Goal: Task Accomplishment & Management: Complete application form

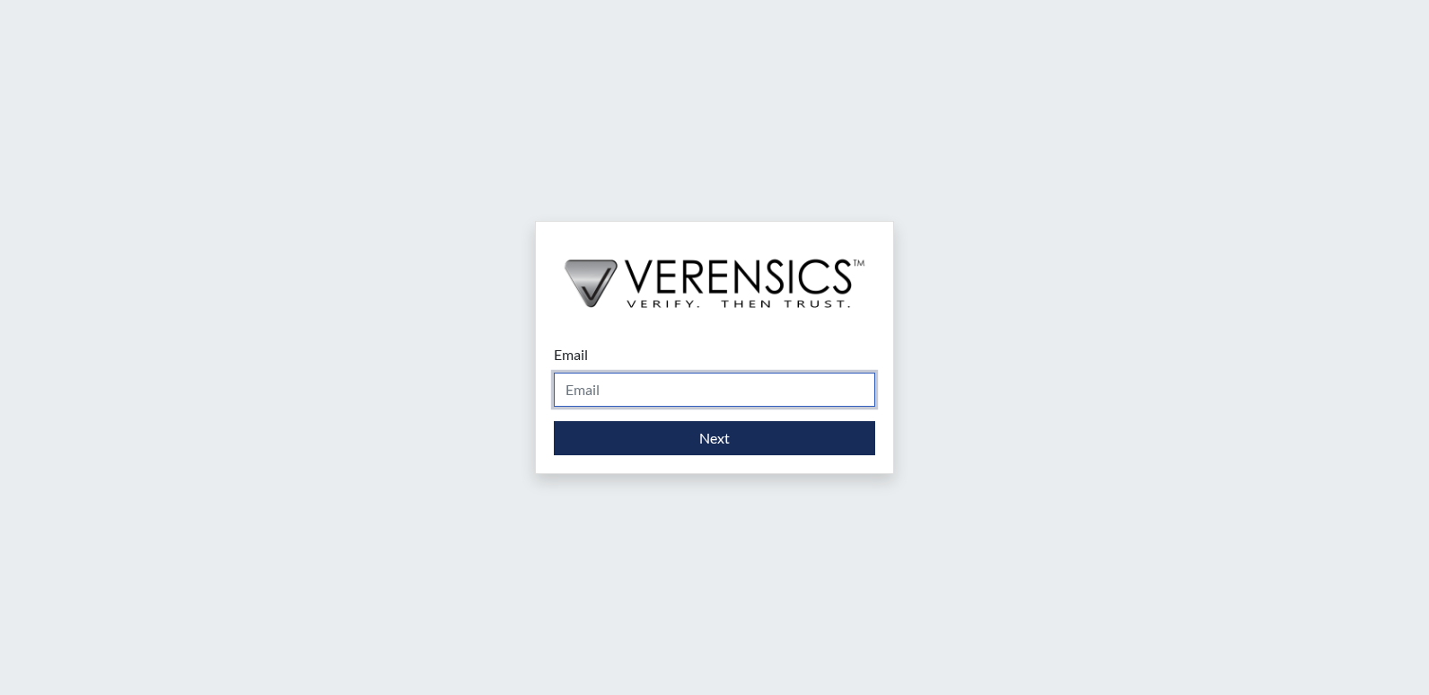
click at [701, 387] on input "Email" at bounding box center [714, 390] width 321 height 34
click at [596, 389] on input "Email" at bounding box center [714, 390] width 321 height 34
type input "[PERSON_NAME][EMAIL_ADDRESS][PERSON_NAME][DOMAIN_NAME]"
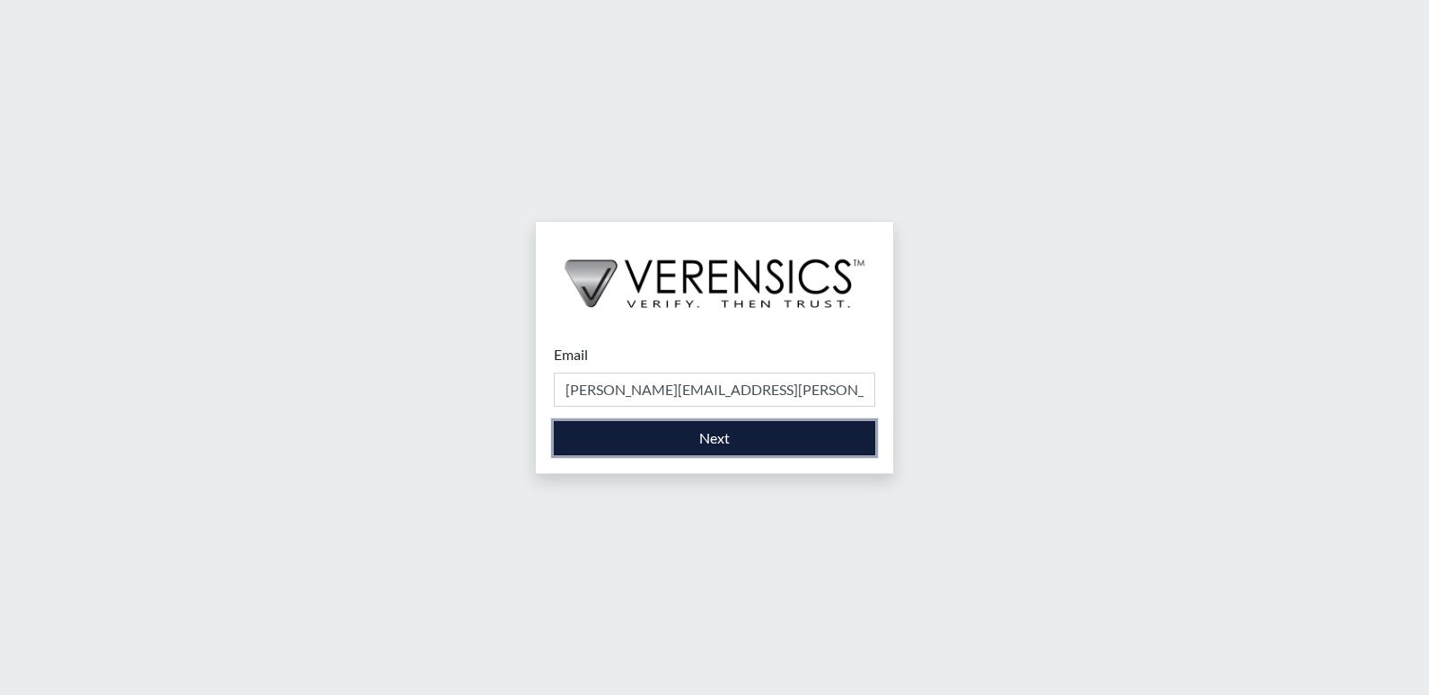
click at [718, 441] on button "Next" at bounding box center [714, 438] width 321 height 34
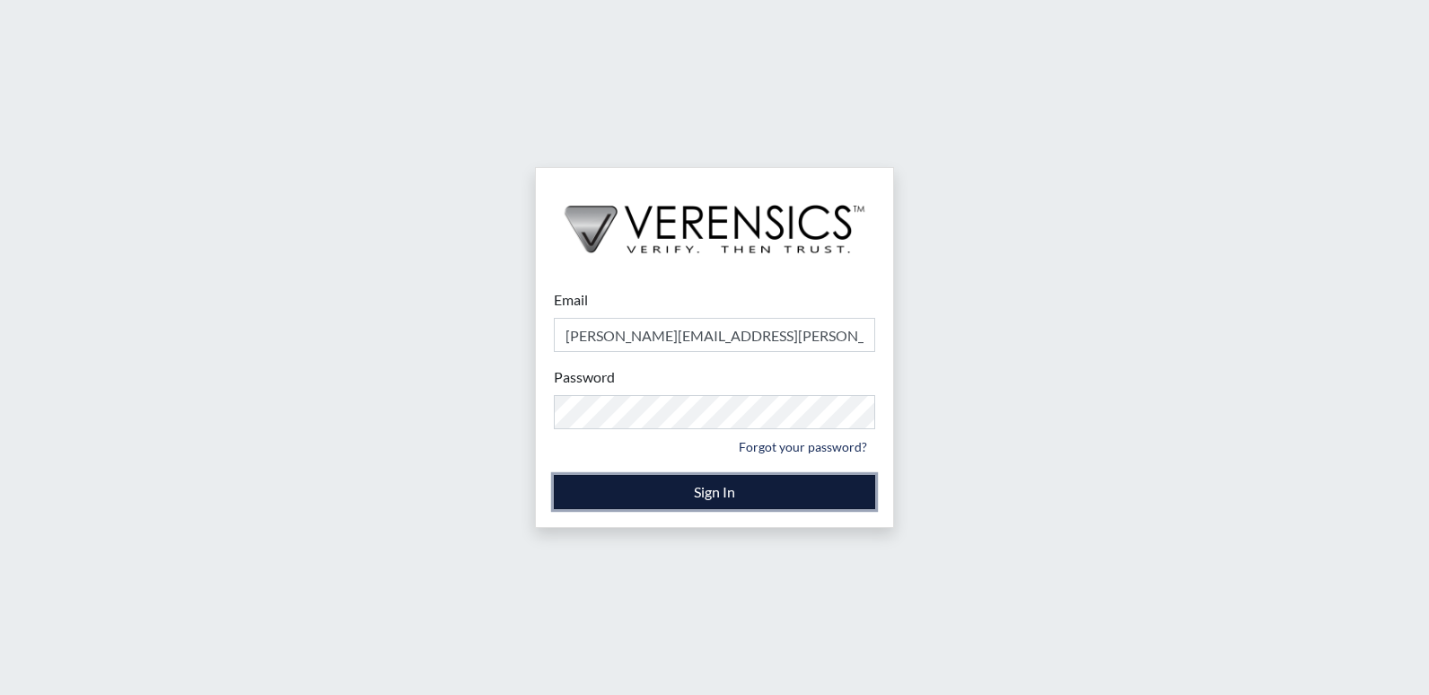
click at [732, 491] on button "Sign In" at bounding box center [714, 492] width 321 height 34
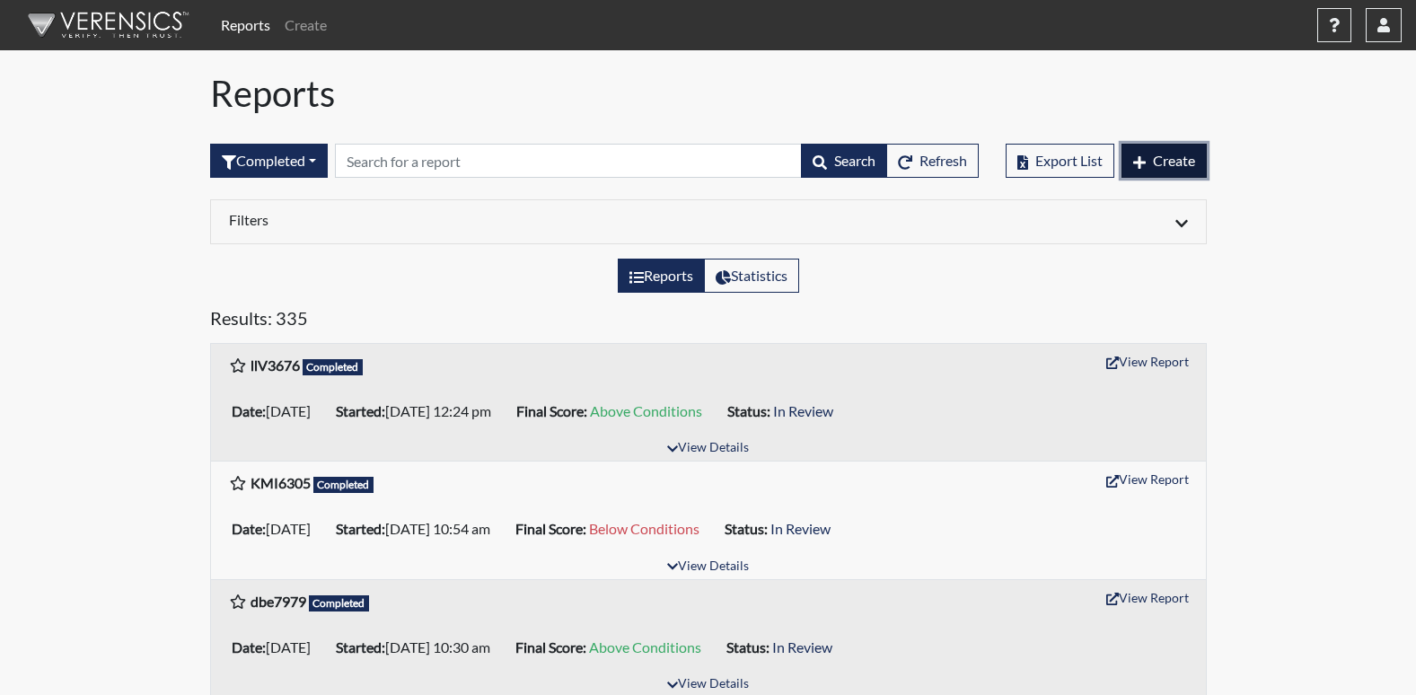
drag, startPoint x: 1175, startPoint y: 157, endPoint x: 1224, endPoint y: 145, distance: 50.7
click at [1176, 157] on span "Create" at bounding box center [1174, 160] width 42 height 17
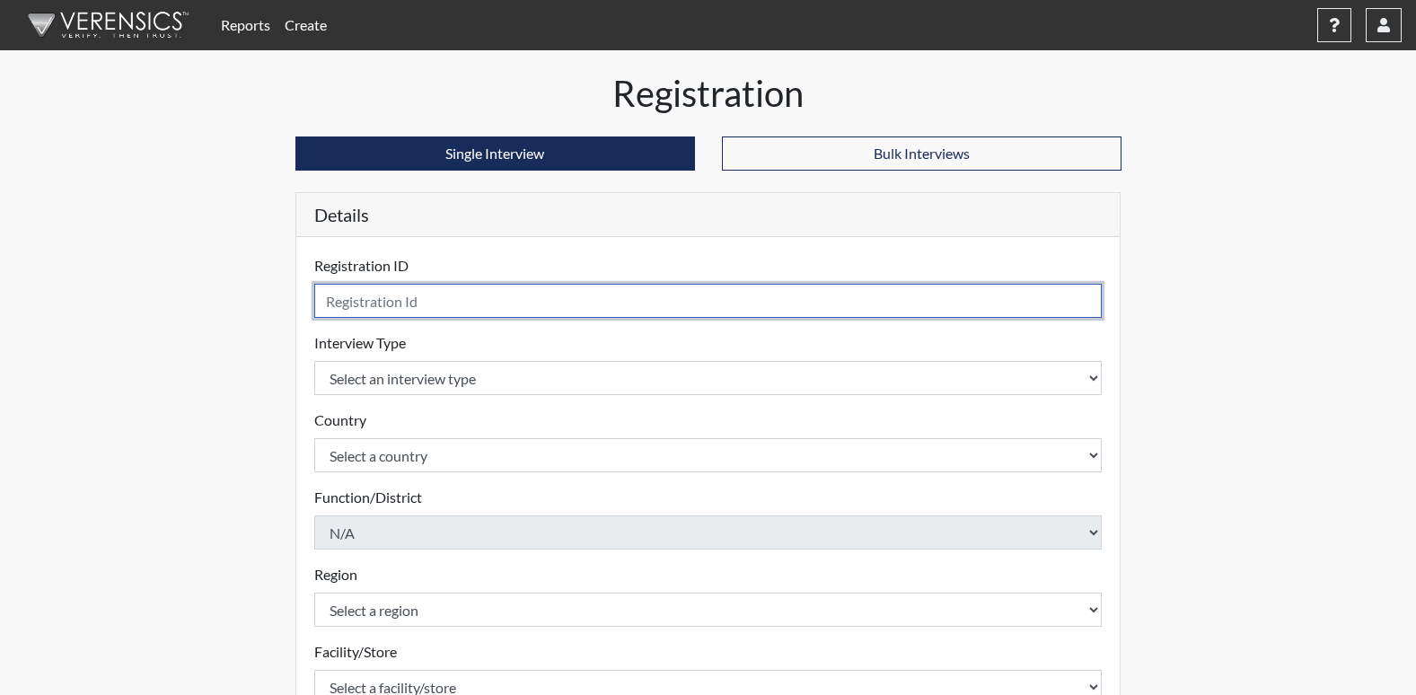
click at [433, 302] on input "text" at bounding box center [708, 301] width 788 height 34
type input "a"
drag, startPoint x: 370, startPoint y: 302, endPoint x: 311, endPoint y: 298, distance: 58.5
click at [311, 298] on div "Registration ID saa Please provide a registration ID. Interview Type Select an …" at bounding box center [708, 584] width 824 height 694
type input "S"
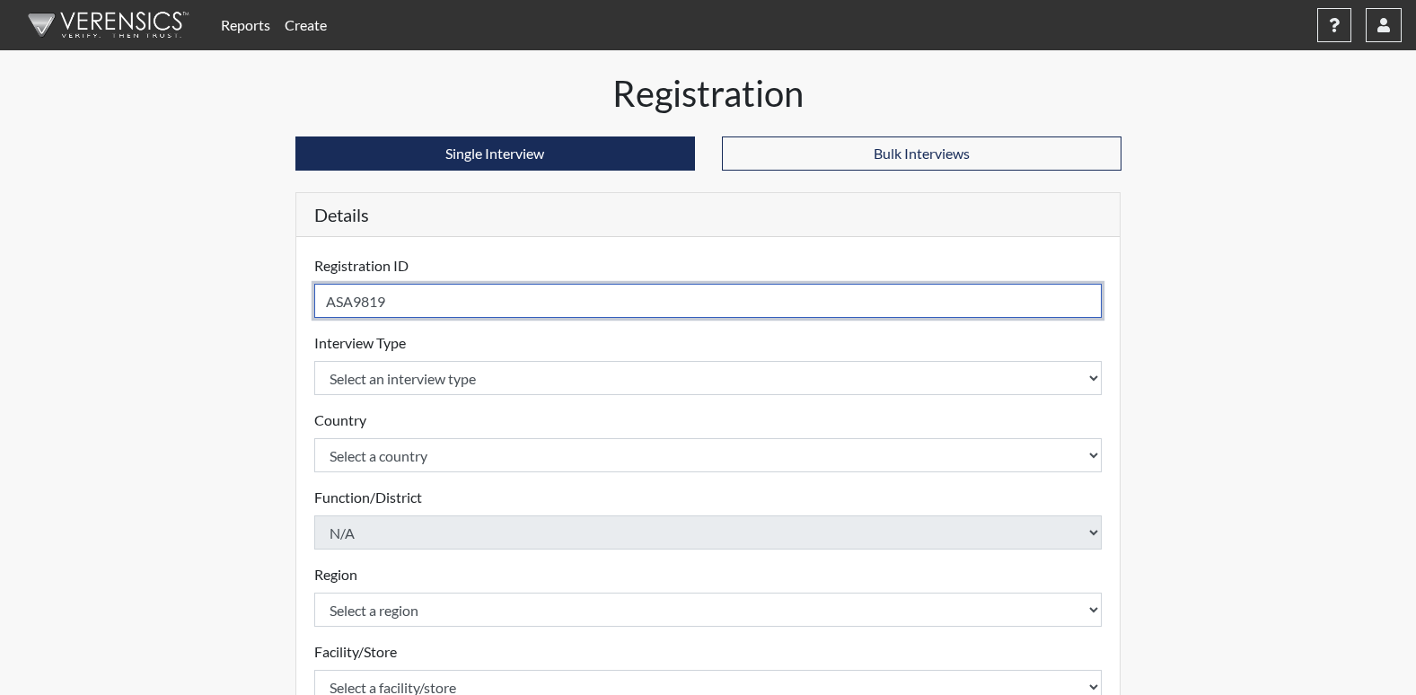
type input "ASA9819"
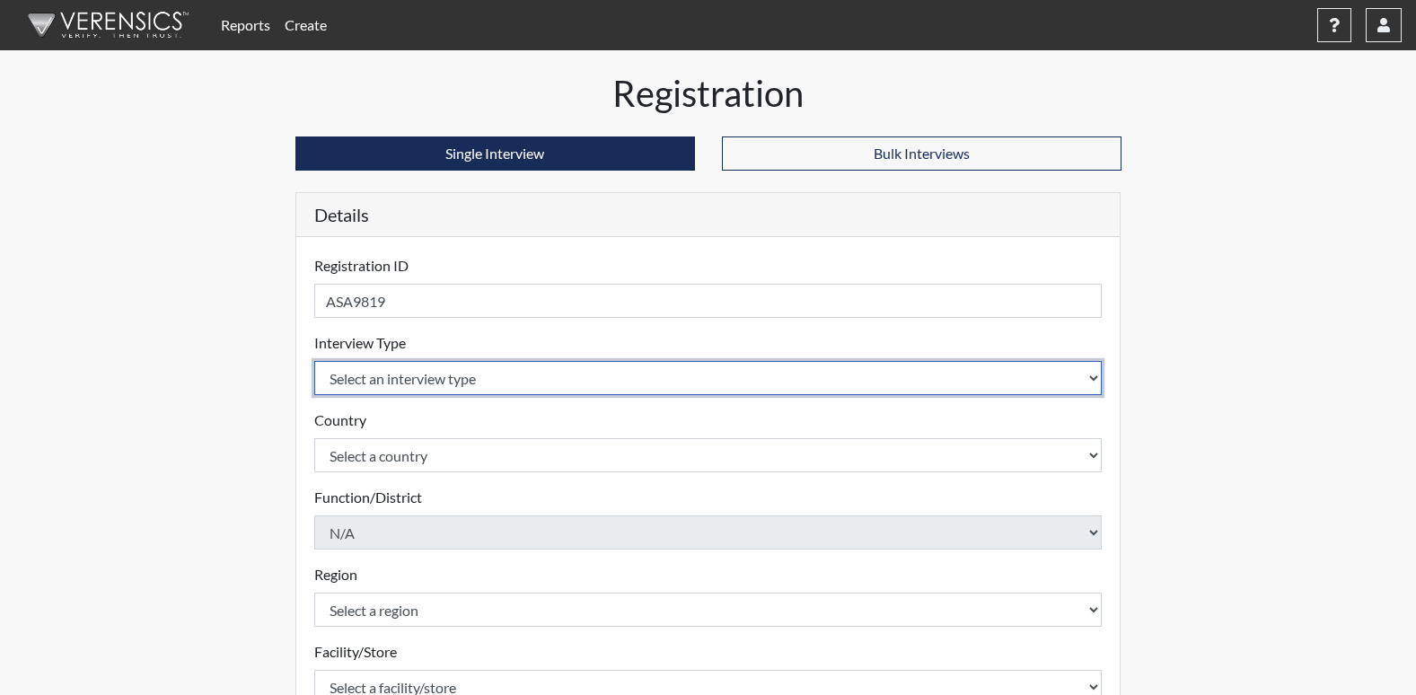
click at [460, 380] on select "Select an interview type Corrections Pre-Employment" at bounding box center [708, 378] width 788 height 34
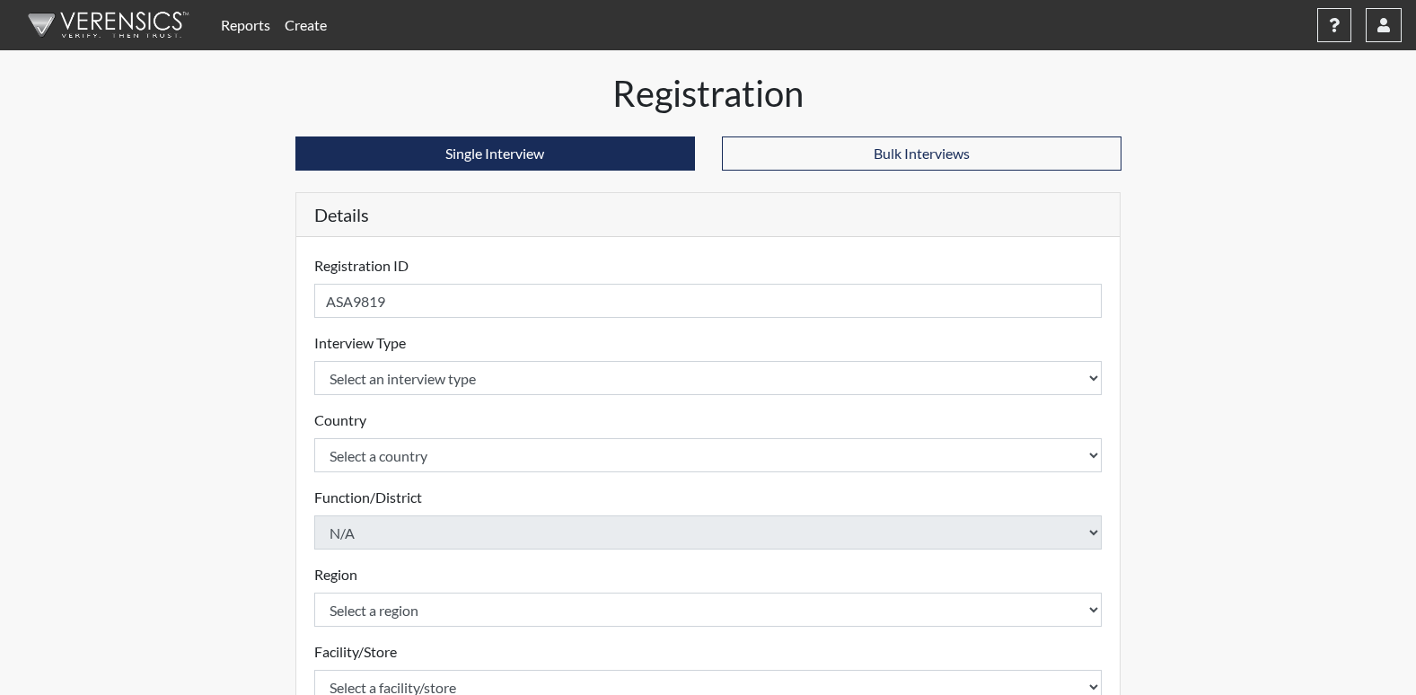
click at [460, 425] on div "Country Select a country [GEOGRAPHIC_DATA] [GEOGRAPHIC_DATA] Please select a co…" at bounding box center [708, 440] width 788 height 63
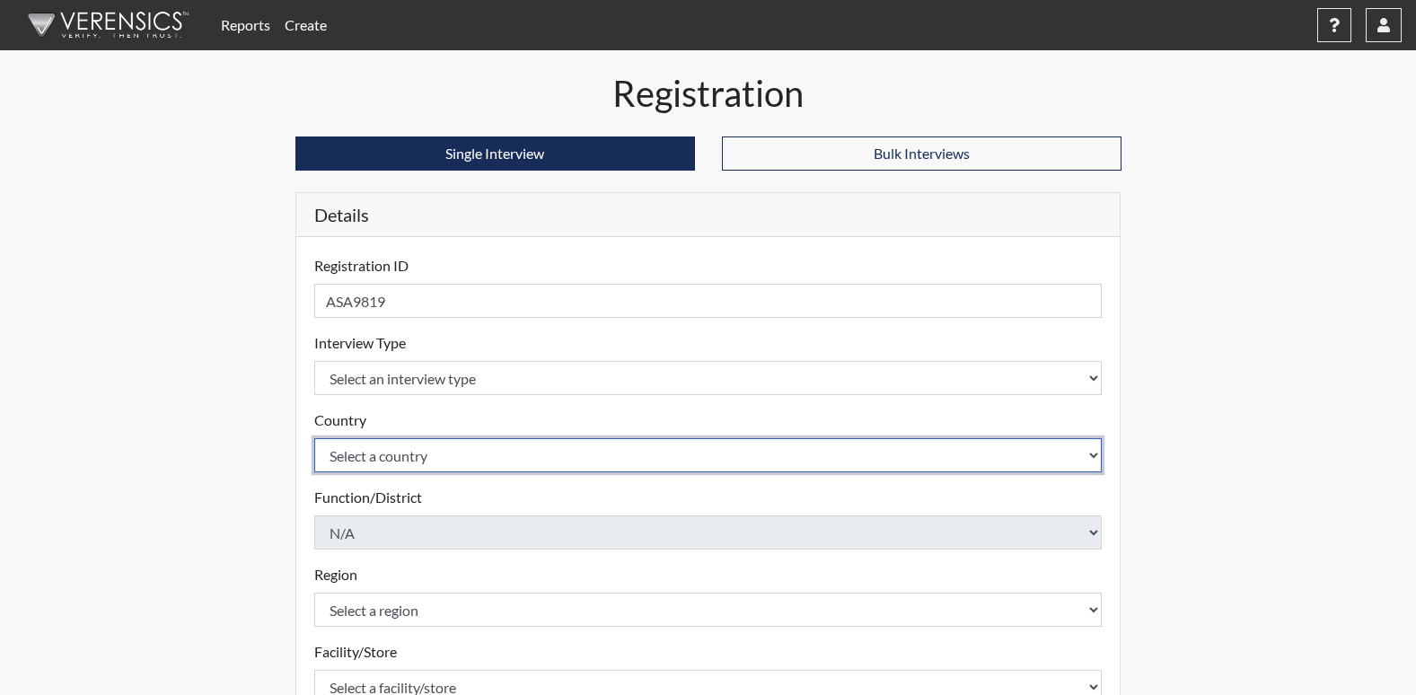
click at [437, 461] on select "Select a country [GEOGRAPHIC_DATA] [GEOGRAPHIC_DATA]" at bounding box center [708, 455] width 788 height 34
select select "united-states-of-[GEOGRAPHIC_DATA]"
click at [314, 438] on select "Select a country [GEOGRAPHIC_DATA] [GEOGRAPHIC_DATA]" at bounding box center [708, 455] width 788 height 34
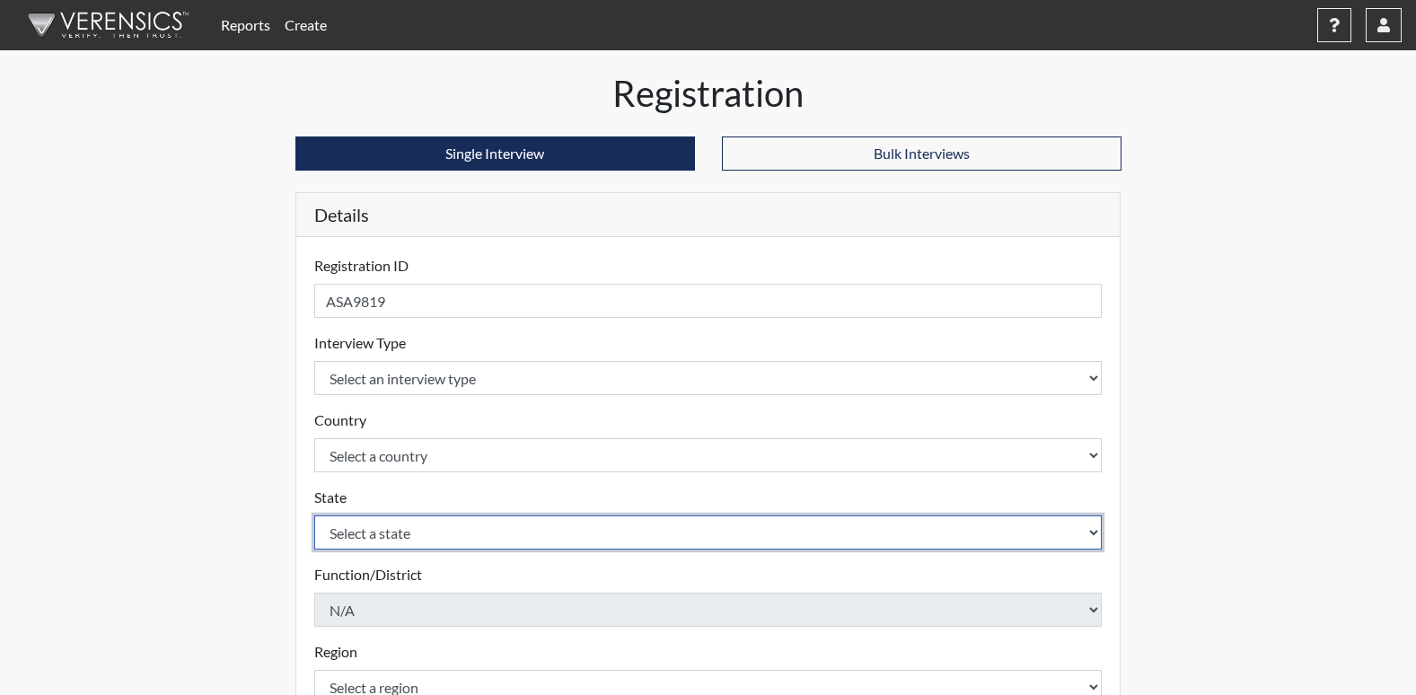
click at [443, 536] on select "Select a state [US_STATE] [US_STATE] [US_STATE] [US_STATE] [US_STATE] [US_STATE…" at bounding box center [708, 532] width 788 height 34
select select "GA"
click at [314, 515] on select "Select a state [US_STATE] [US_STATE] [US_STATE] [US_STATE] [US_STATE] [US_STATE…" at bounding box center [708, 532] width 788 height 34
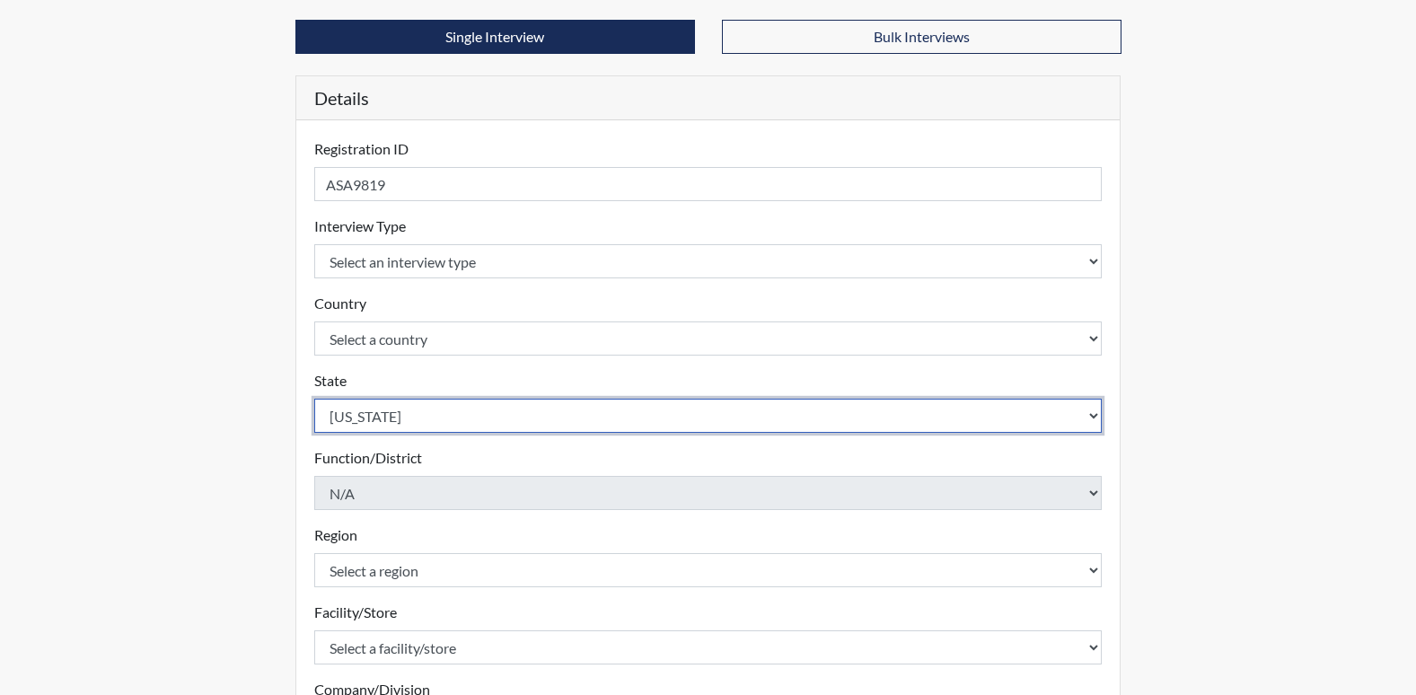
scroll to position [269, 0]
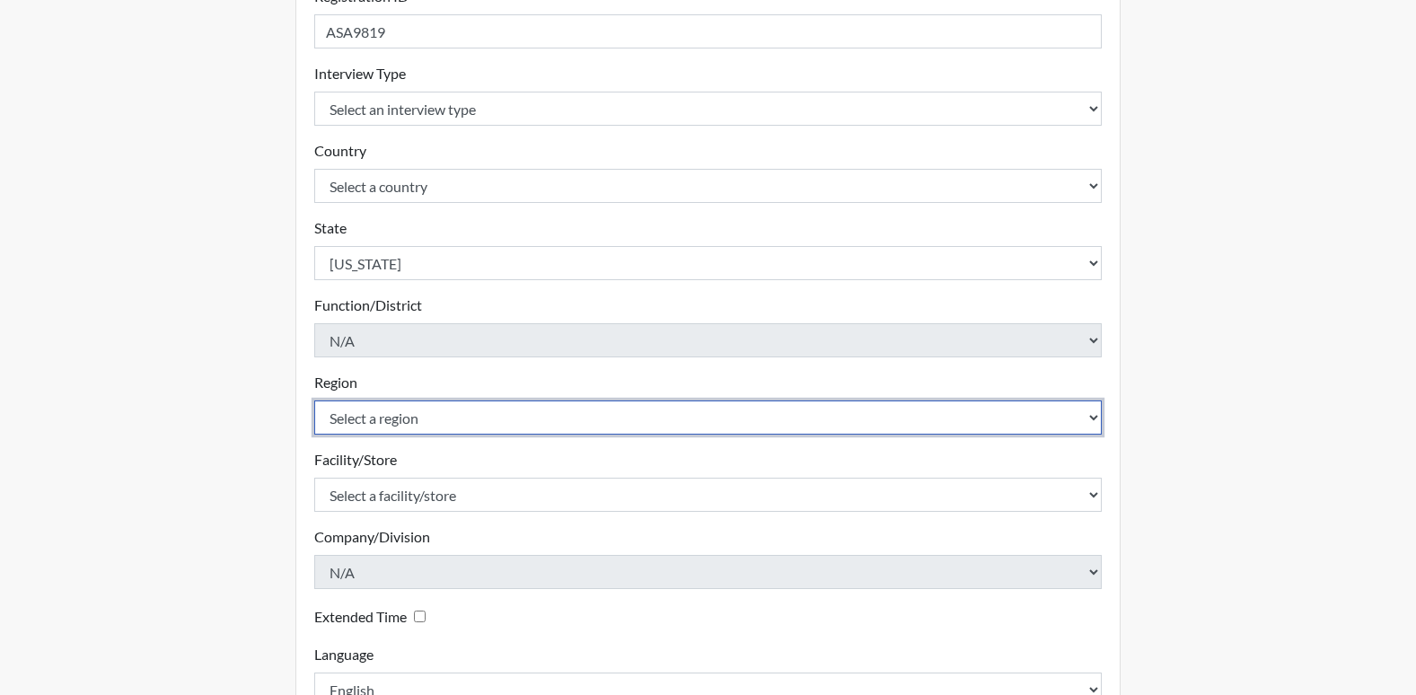
click at [491, 410] on select "Select a region [GEOGRAPHIC_DATA]" at bounding box center [708, 417] width 788 height 34
select select "8bdab1f8-09d2-48bf-ae6d-f2dae3084107"
click at [314, 400] on select "Select a region [GEOGRAPHIC_DATA]" at bounding box center [708, 417] width 788 height 34
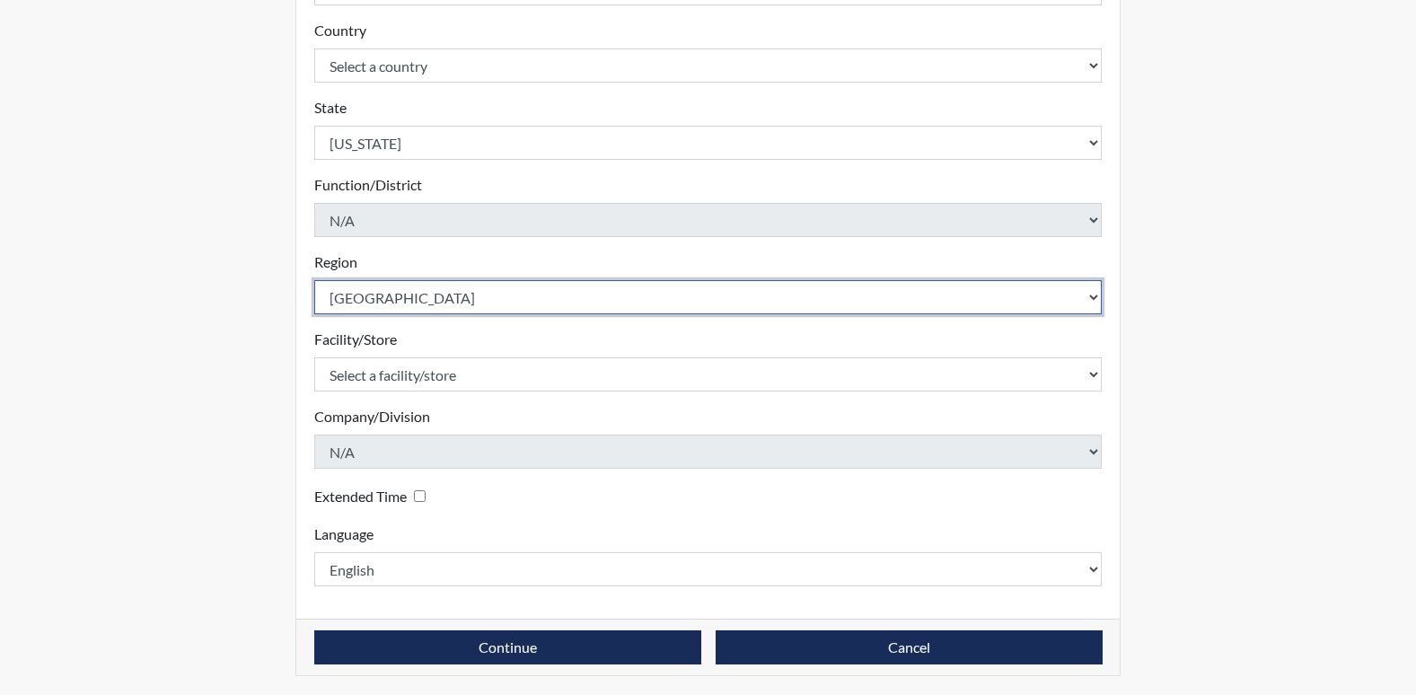
scroll to position [392, 0]
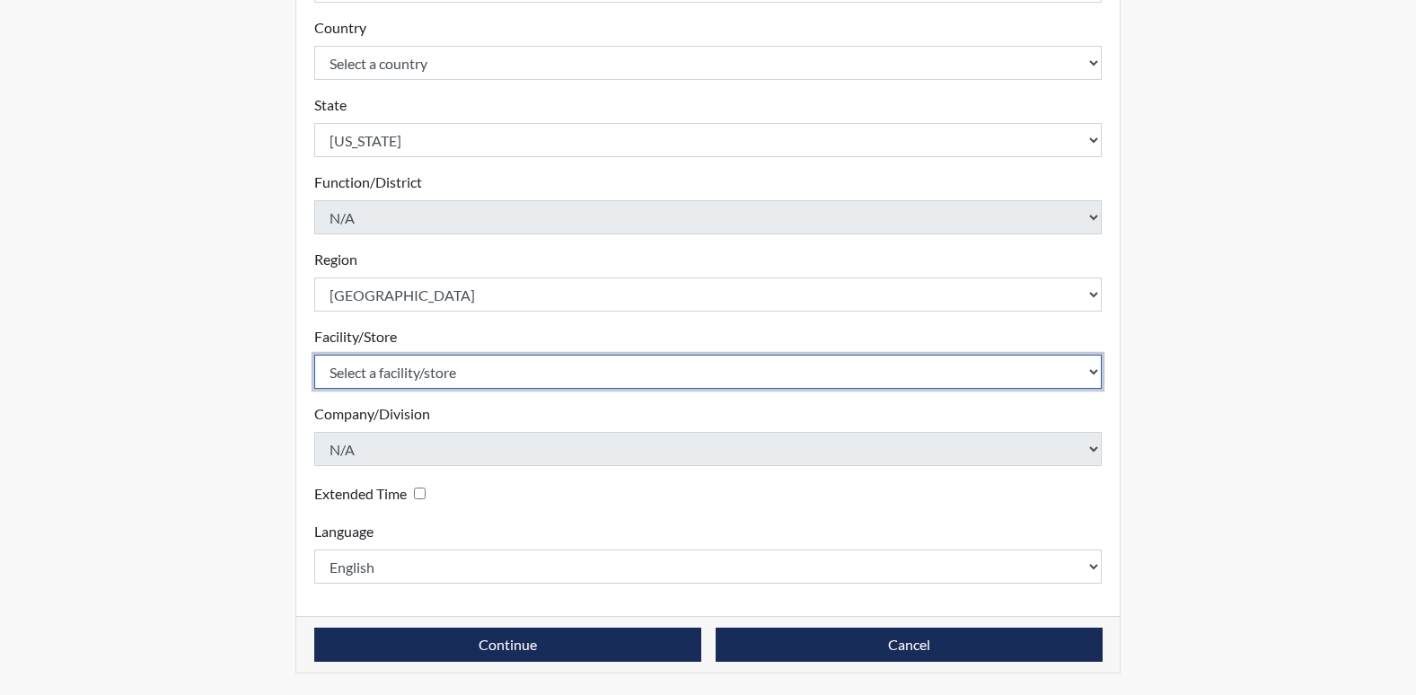
click at [465, 373] on select "Select a facility/store GD&CP SMU*+" at bounding box center [708, 372] width 788 height 34
select select "43ff33d3-b326-4461-b740-f0025afaca61"
click at [314, 355] on select "Select a facility/store GD&CP SMU*+" at bounding box center [708, 372] width 788 height 34
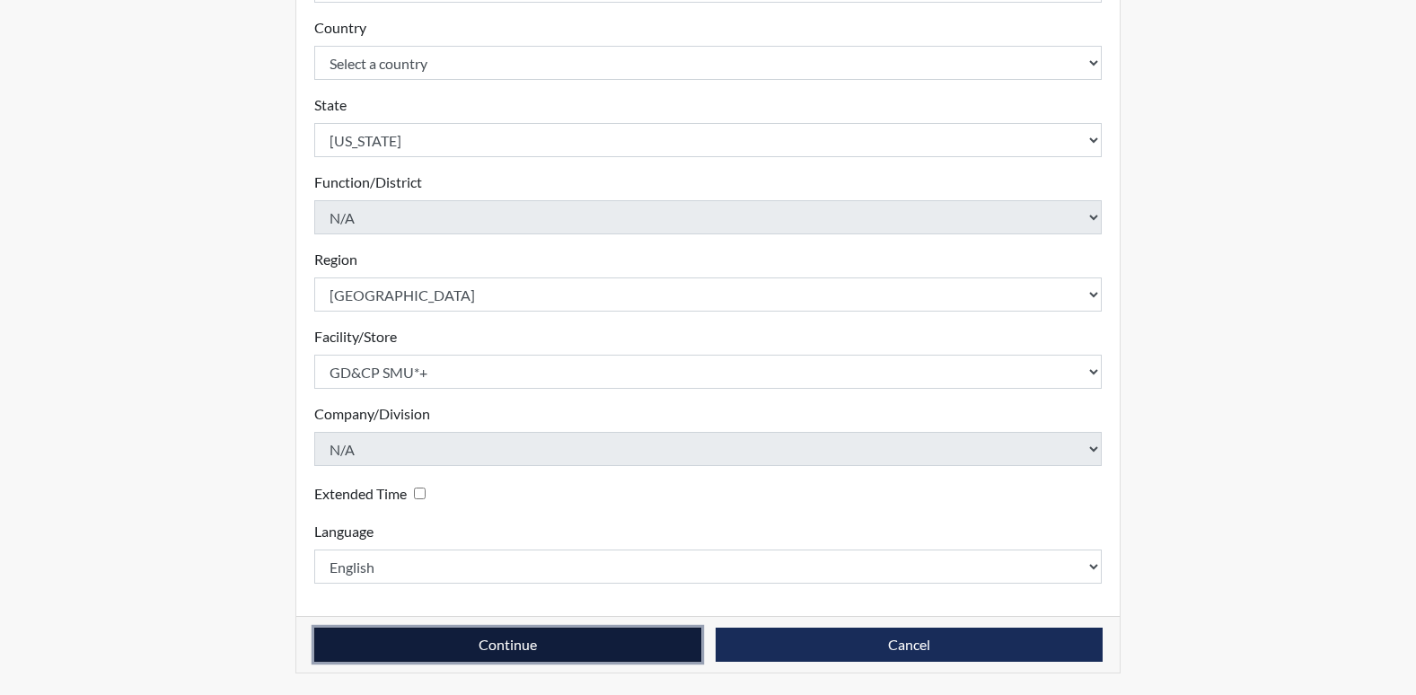
click at [508, 644] on button "Continue" at bounding box center [507, 644] width 387 height 34
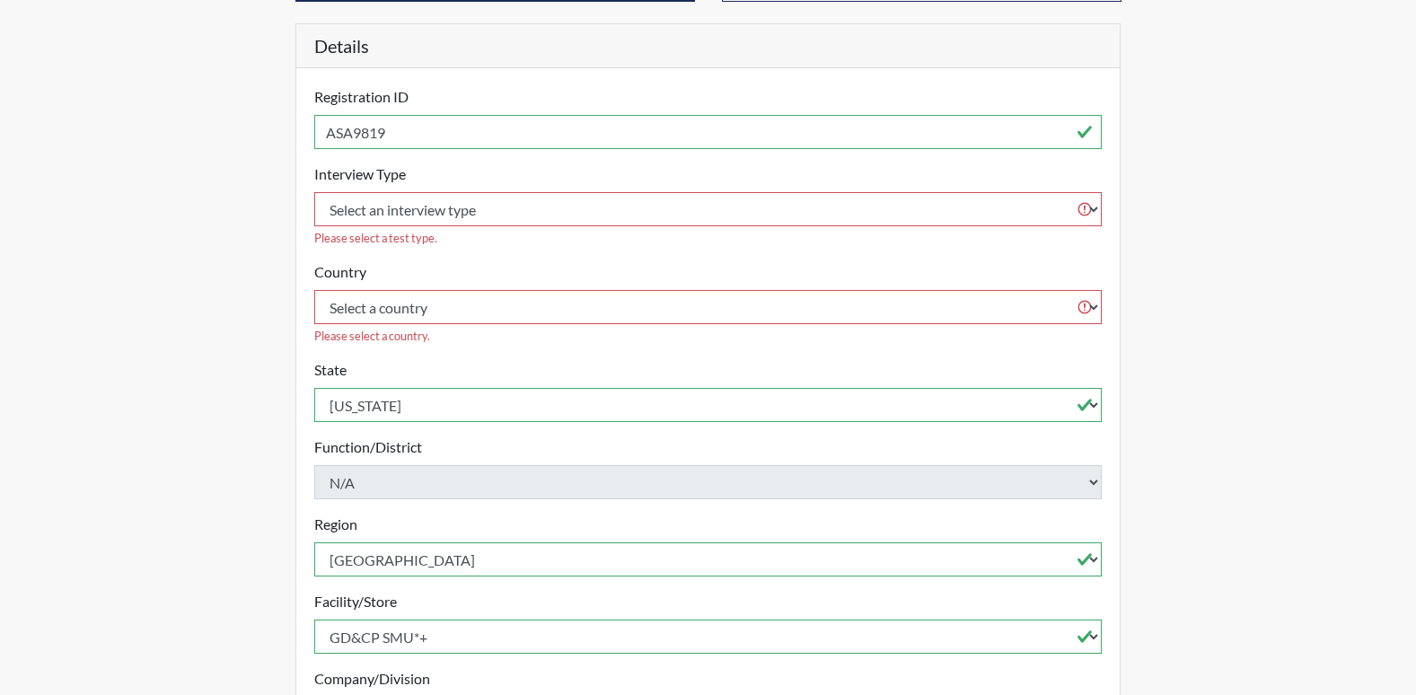
scroll to position [123, 0]
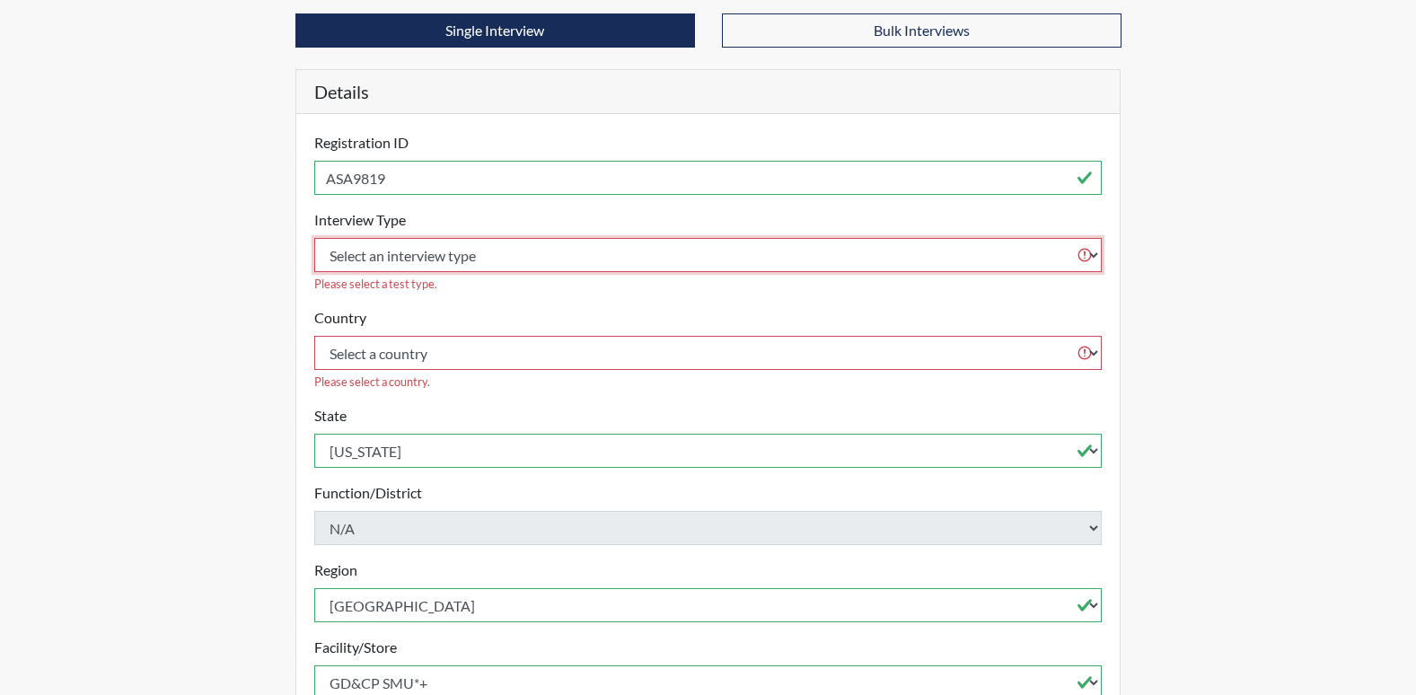
drag, startPoint x: 357, startPoint y: 255, endPoint x: 378, endPoint y: 259, distance: 21.0
click at [357, 255] on select "Select an interview type Corrections Pre-Employment" at bounding box center [708, 255] width 788 height 34
select select "ff733e93-e1bf-11ea-9c9f-0eff0cf7eb8f"
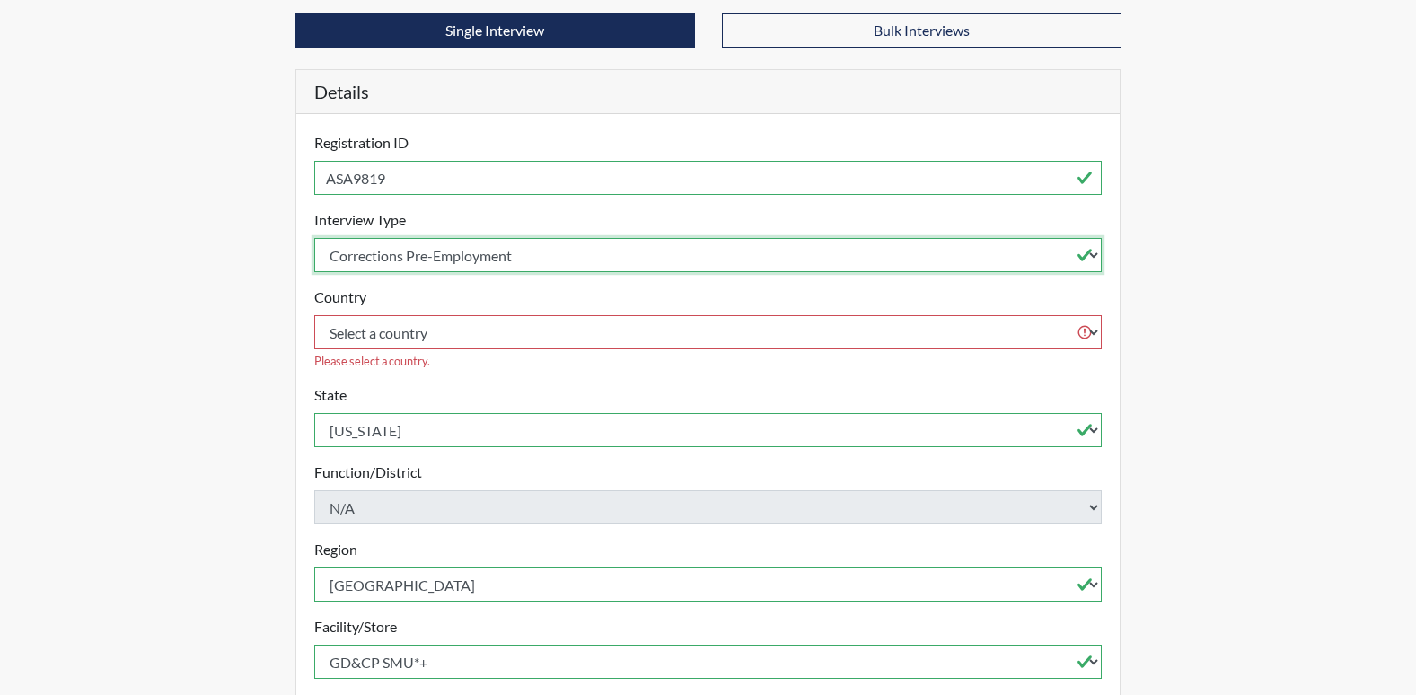
click at [314, 238] on select "Select an interview type Corrections Pre-Employment" at bounding box center [708, 255] width 788 height 34
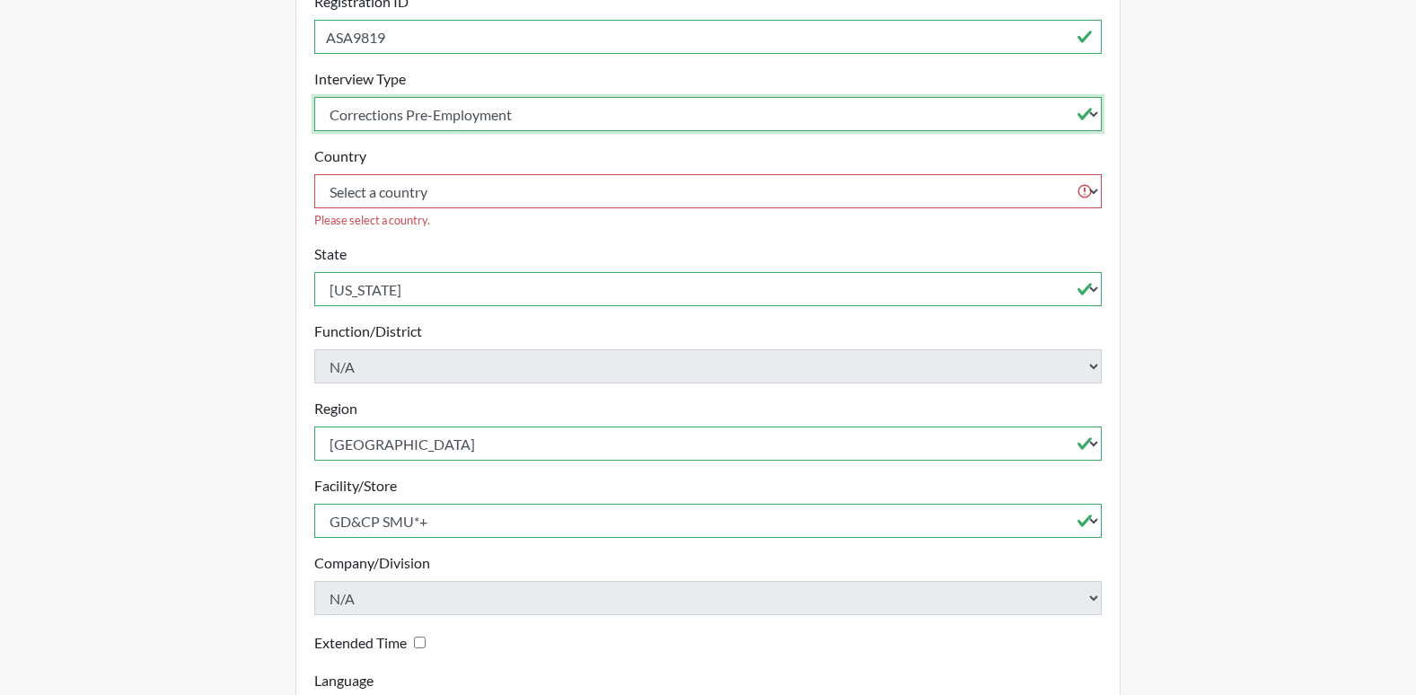
scroll to position [392, 0]
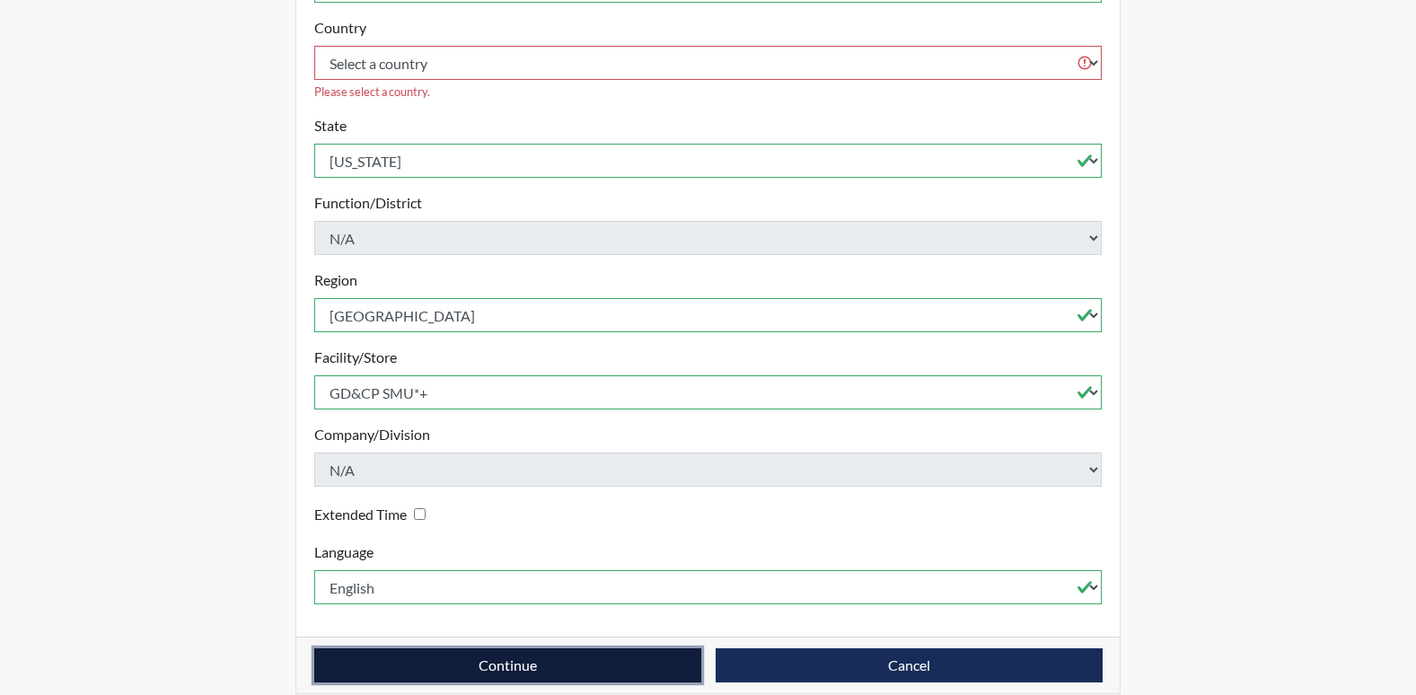
click at [503, 648] on button "Continue" at bounding box center [507, 665] width 387 height 34
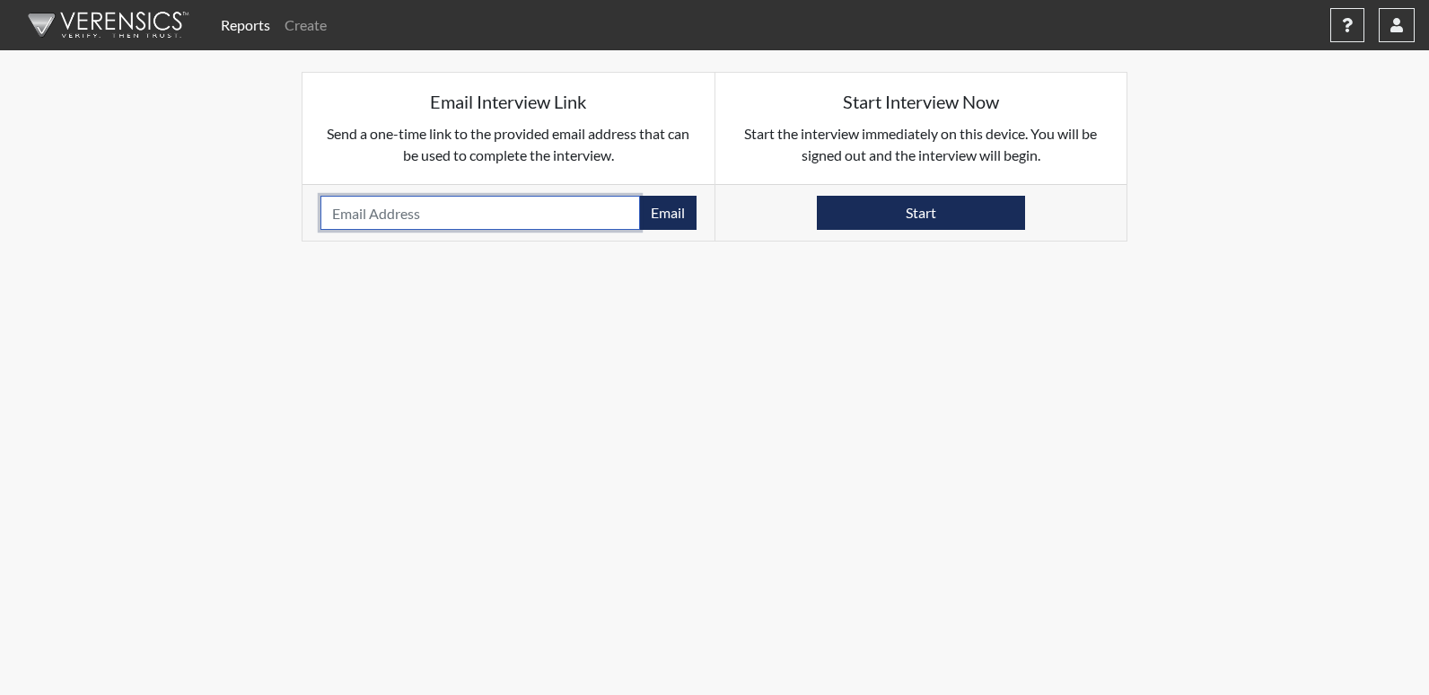
drag, startPoint x: 588, startPoint y: 220, endPoint x: 629, endPoint y: 215, distance: 41.6
click at [589, 219] on input "email" at bounding box center [480, 213] width 320 height 34
type input "[EMAIL_ADDRESS][DOMAIN_NAME]"
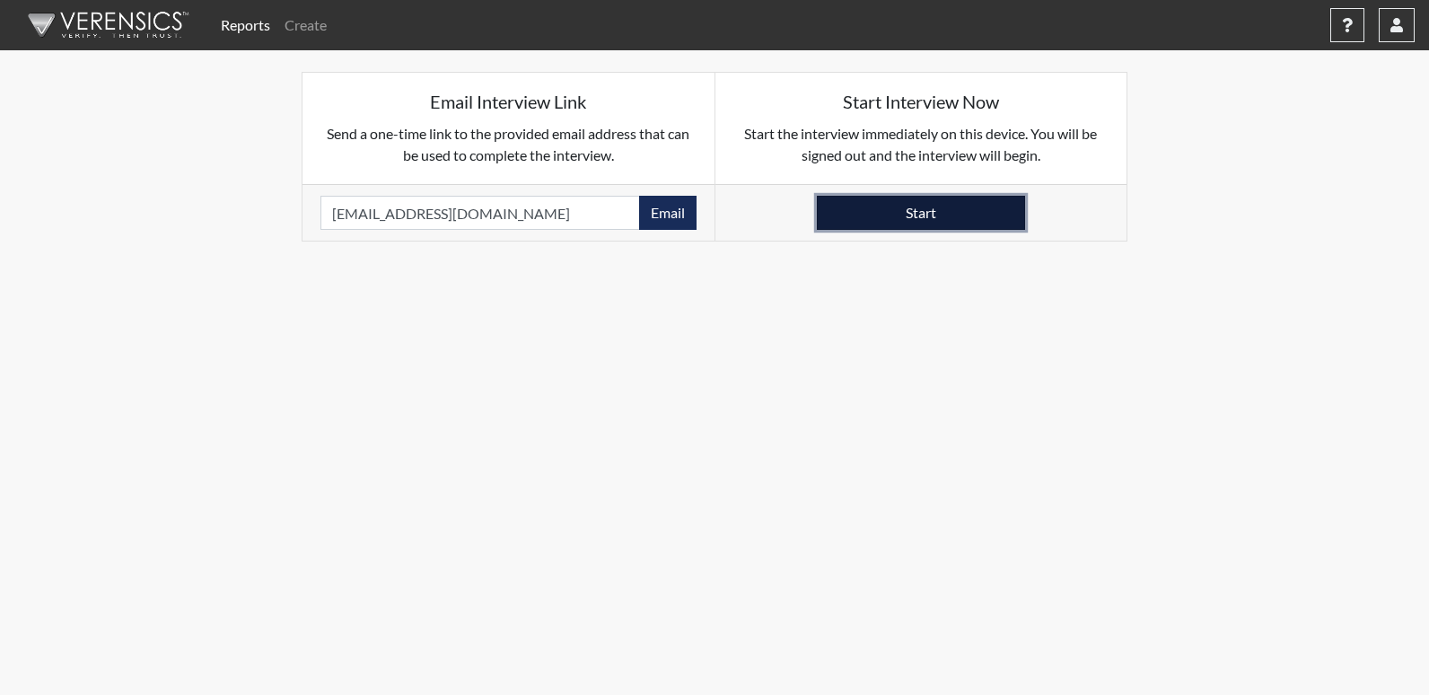
click at [910, 208] on button "Start" at bounding box center [921, 213] width 208 height 34
